Goal: Task Accomplishment & Management: Use online tool/utility

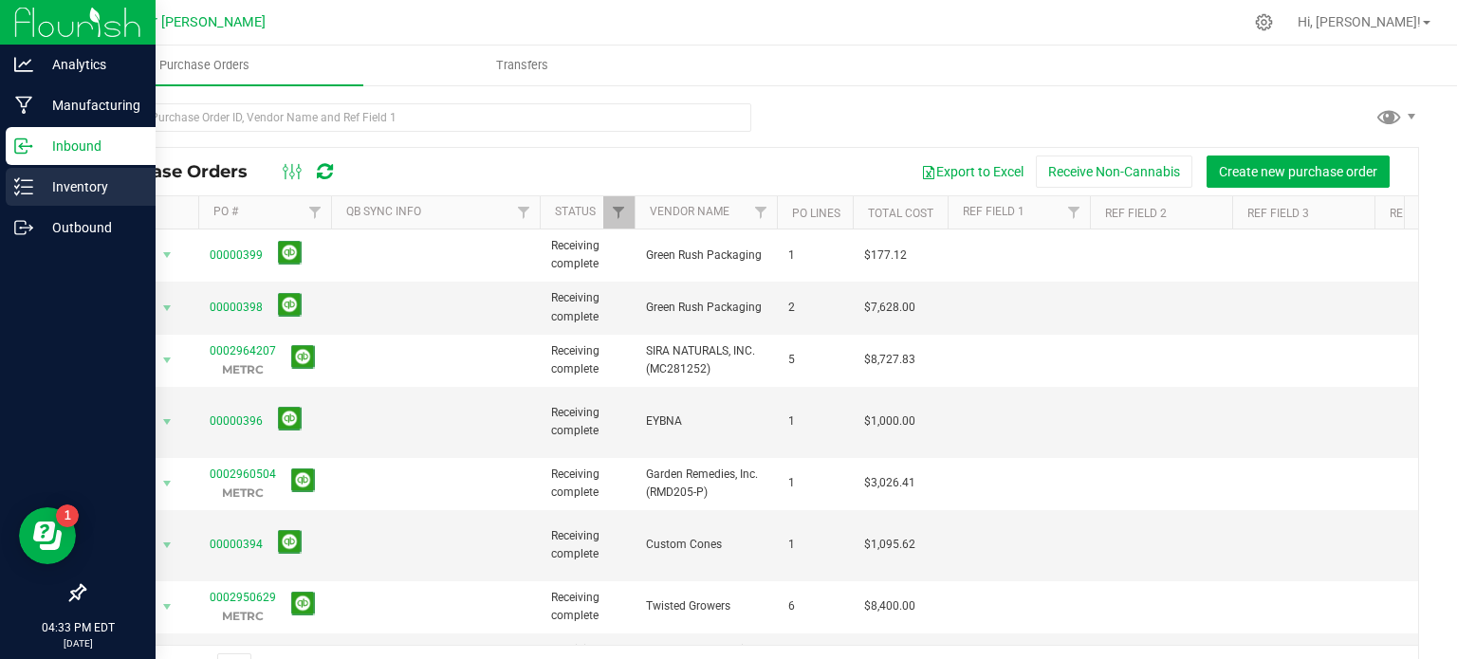
click at [36, 194] on p "Inventory" at bounding box center [90, 186] width 114 height 23
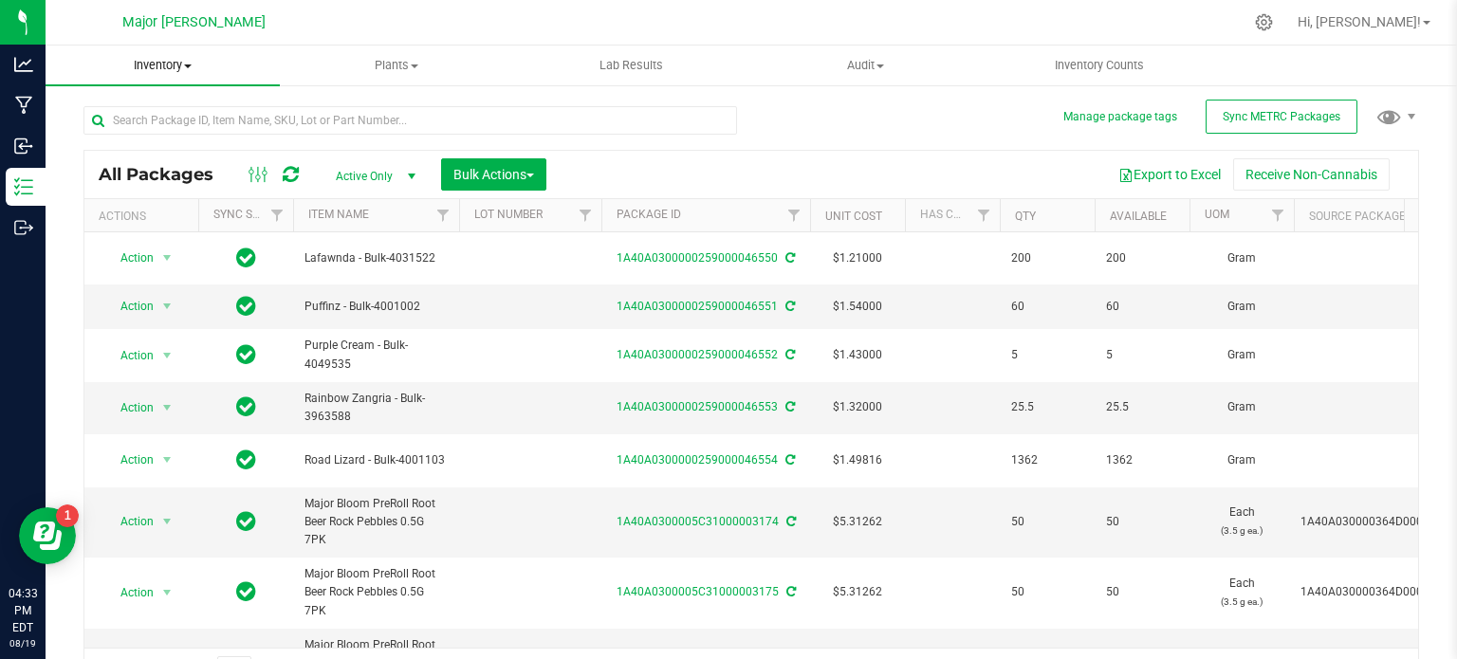
click at [186, 69] on span "Inventory" at bounding box center [163, 65] width 234 height 17
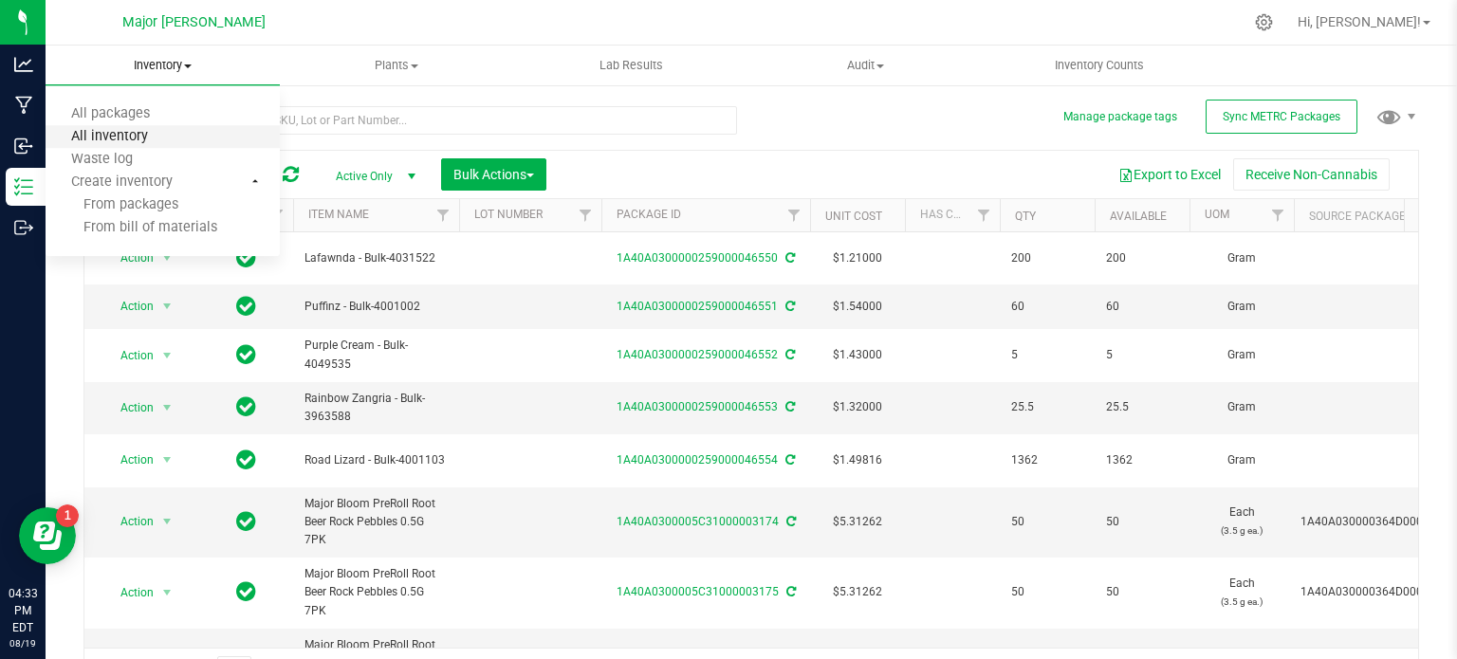
click at [167, 139] on span "All inventory" at bounding box center [110, 137] width 128 height 16
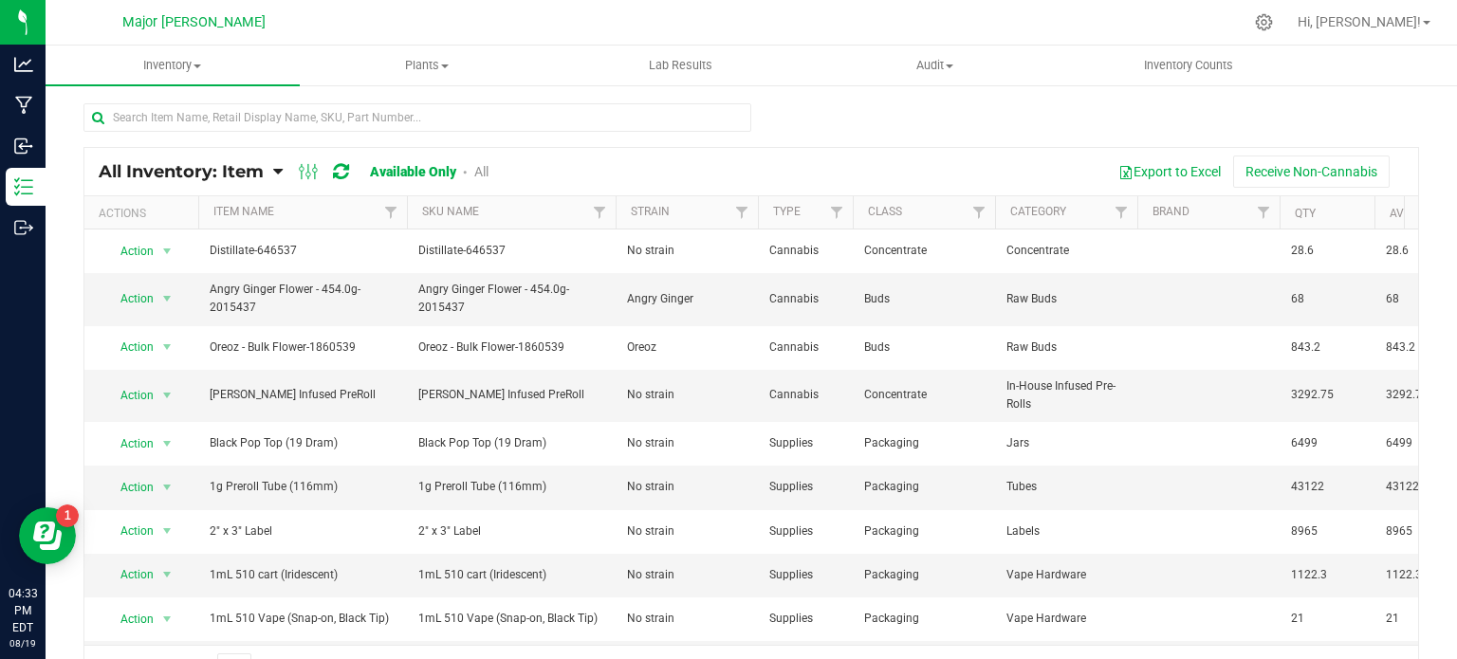
click at [448, 166] on link "Available Only" at bounding box center [413, 171] width 86 height 15
click at [481, 172] on link "All" at bounding box center [481, 171] width 14 height 15
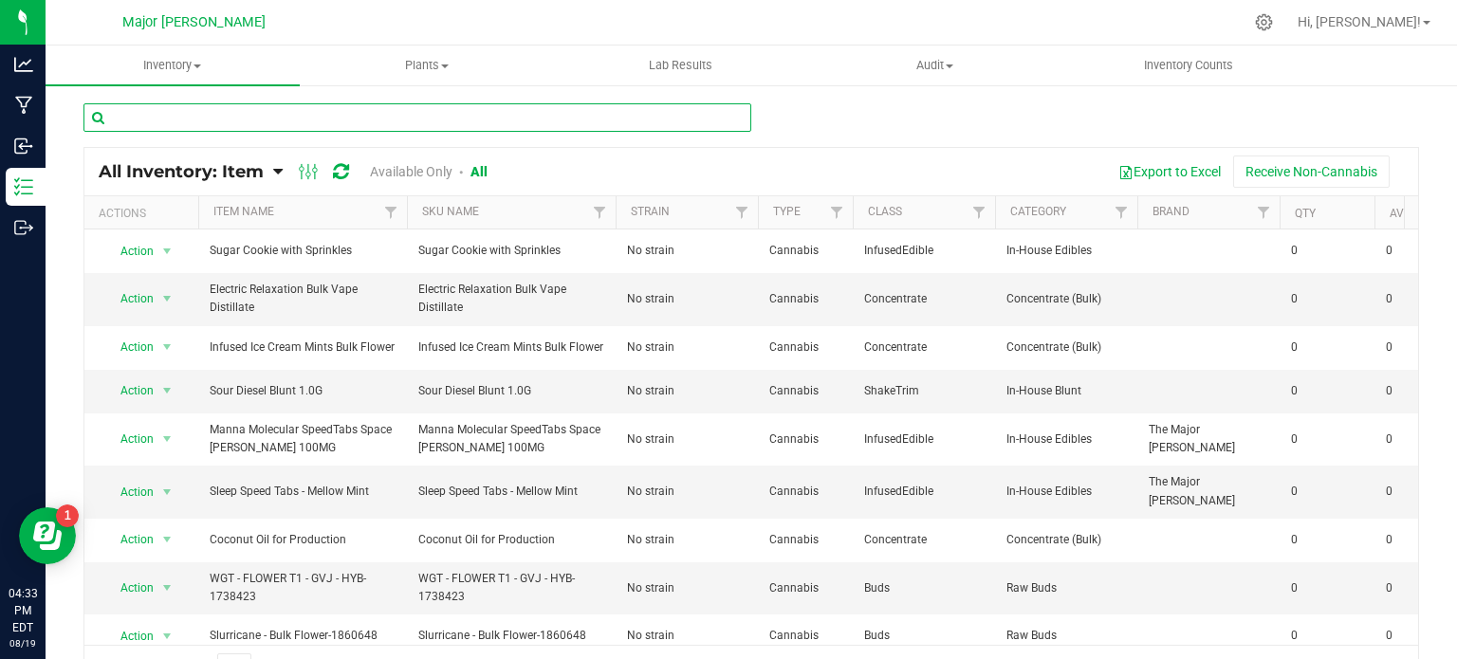
click at [464, 115] on input "text" at bounding box center [417, 117] width 668 height 28
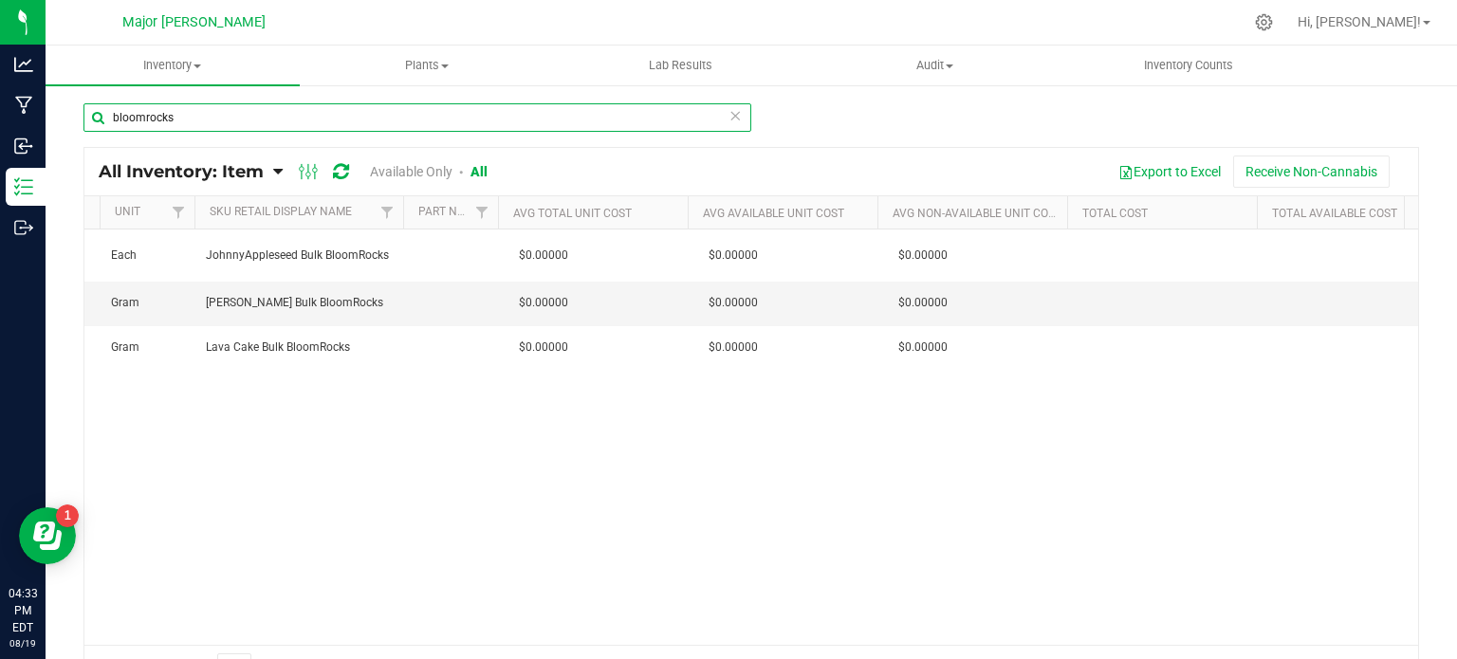
scroll to position [0, 2390]
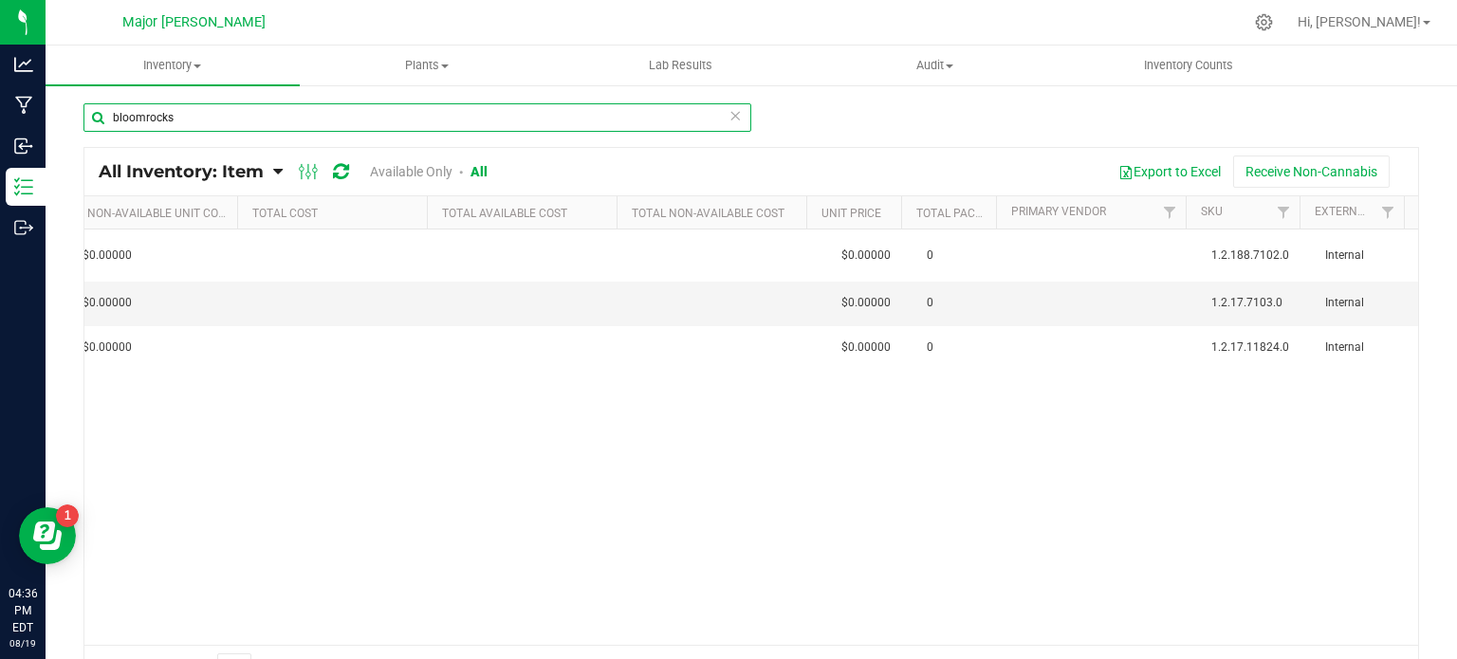
type input "bloomrocks"
